Goal: Navigation & Orientation: Understand site structure

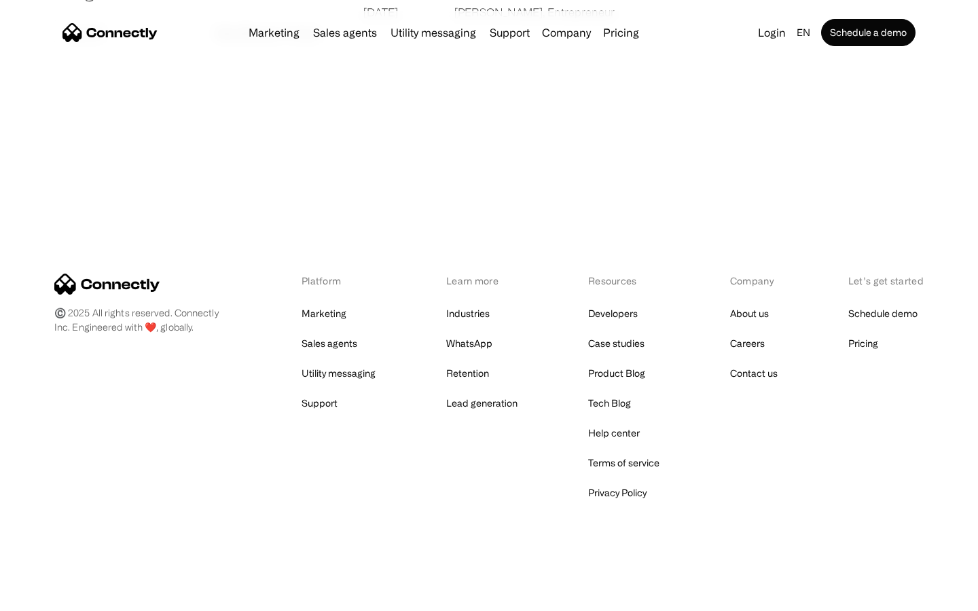
scroll to position [2609, 0]
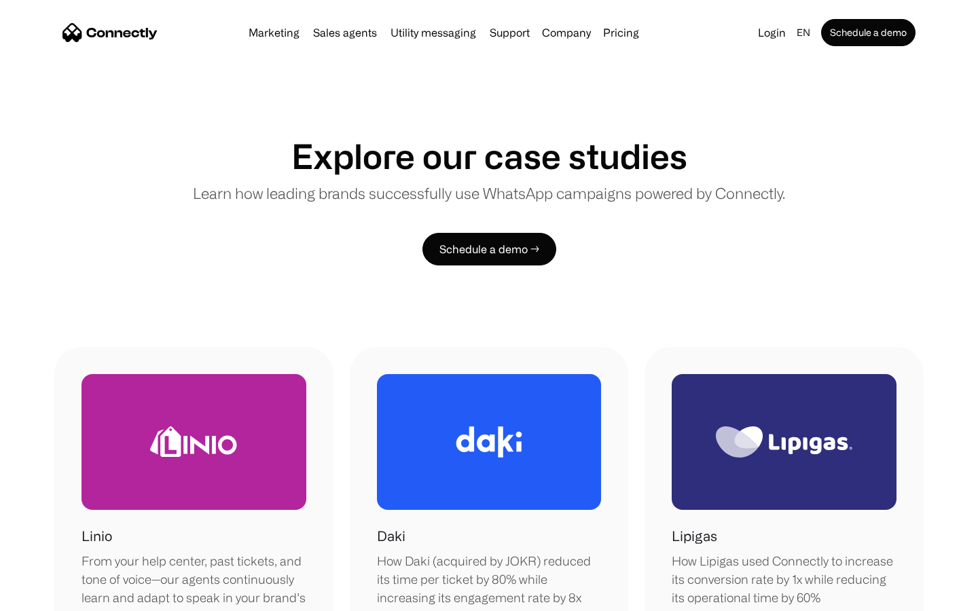
scroll to position [1146, 0]
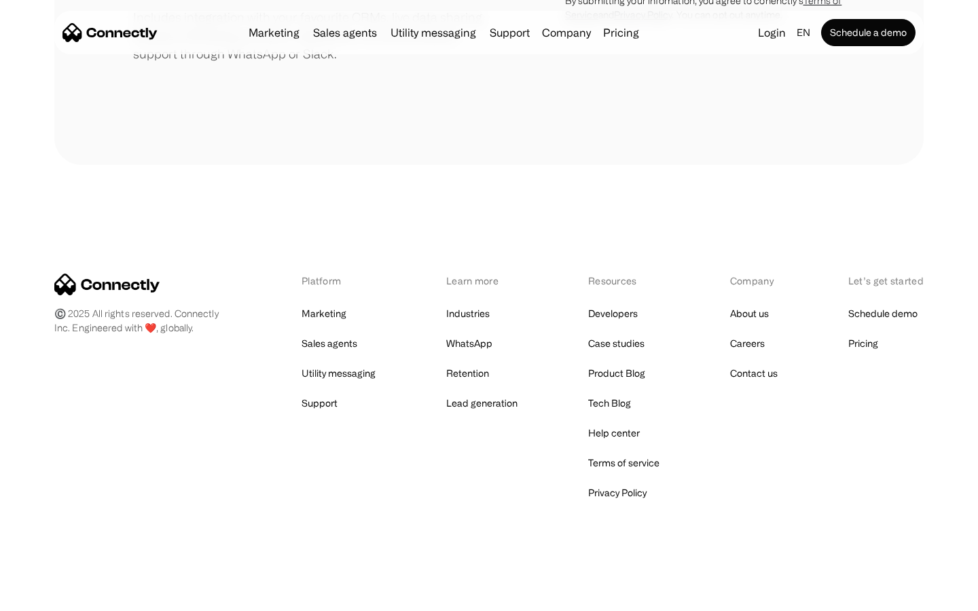
scroll to position [631, 0]
